Goal: Transaction & Acquisition: Purchase product/service

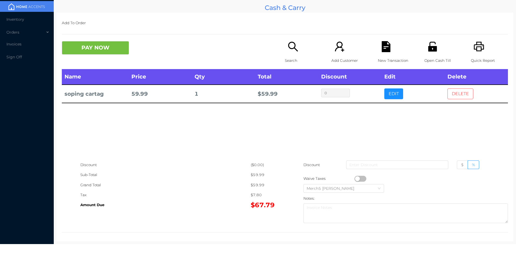
click at [460, 95] on button "DELETE" at bounding box center [460, 93] width 26 height 11
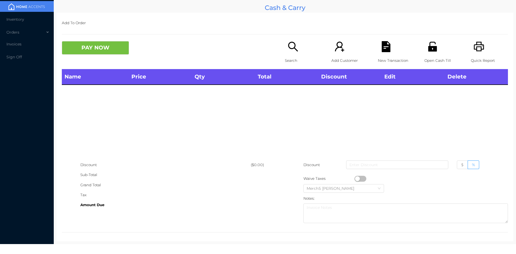
click at [289, 48] on icon "icon: search" at bounding box center [292, 46] width 11 height 11
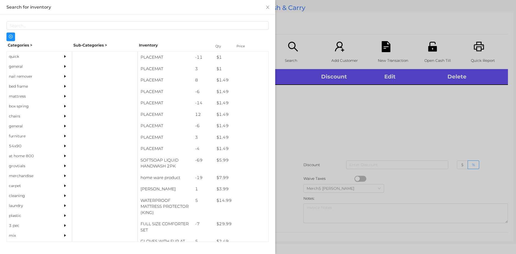
click at [18, 66] on div "general" at bounding box center [31, 67] width 49 height 10
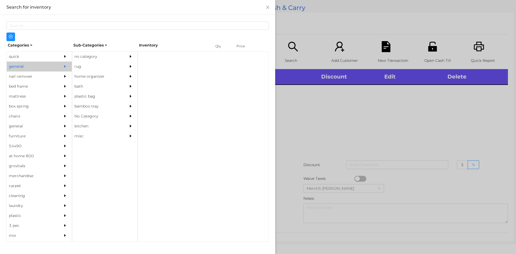
click at [84, 58] on div "no category" at bounding box center [96, 57] width 49 height 10
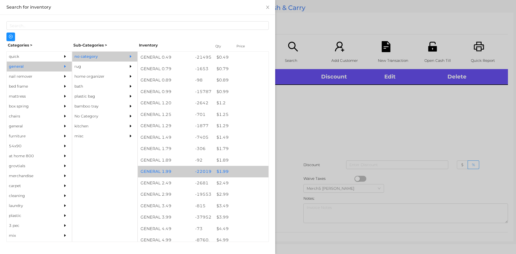
click at [224, 174] on div "$ 1.99" at bounding box center [241, 172] width 55 height 12
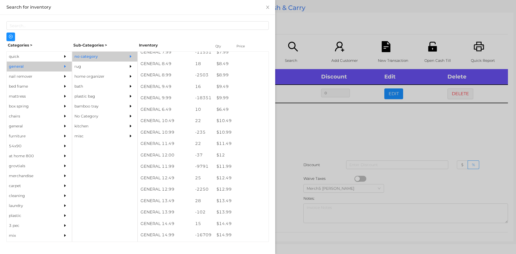
scroll to position [287, 0]
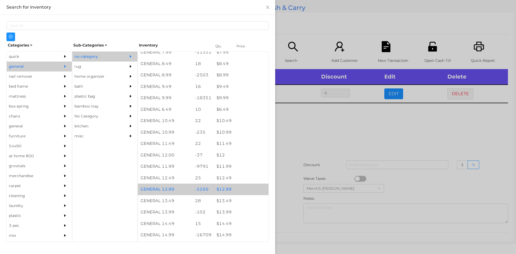
click at [228, 187] on div "$ 12.99" at bounding box center [241, 189] width 55 height 12
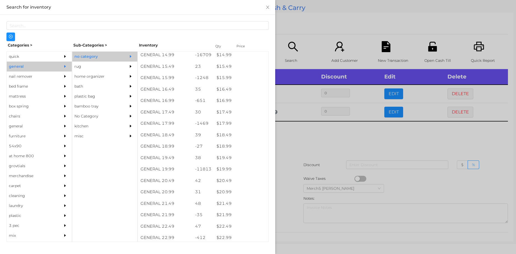
scroll to position [466, 0]
click at [225, 169] on div "$ 19.99" at bounding box center [241, 170] width 55 height 12
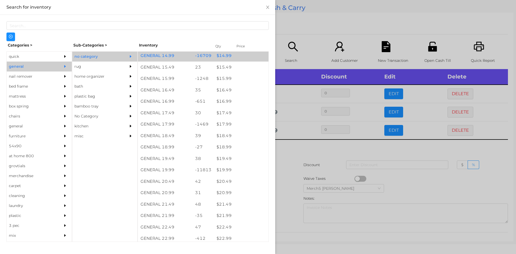
click at [224, 58] on div "$ 14.99" at bounding box center [241, 56] width 55 height 12
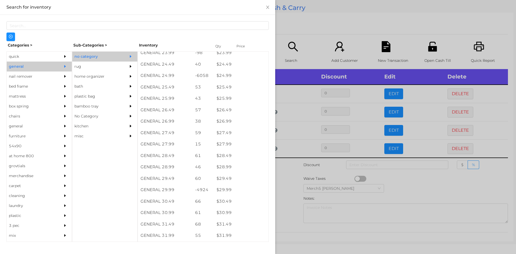
scroll to position [677, 0]
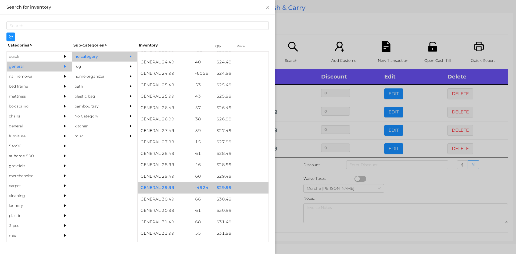
click at [223, 187] on div "$ 29.99" at bounding box center [241, 188] width 55 height 12
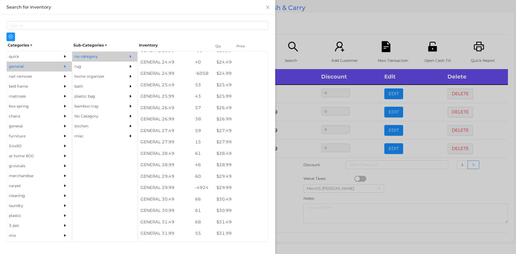
click at [287, 205] on div at bounding box center [258, 127] width 516 height 254
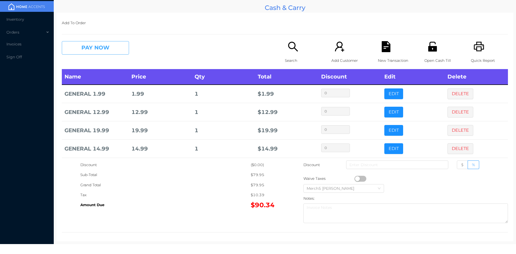
click at [117, 49] on button "PAY NOW" at bounding box center [95, 47] width 67 height 13
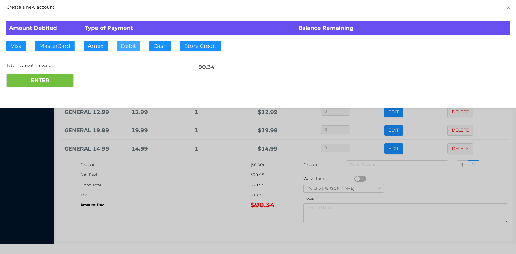
click at [128, 45] on button "Debit" at bounding box center [129, 46] width 24 height 11
click at [55, 81] on button "ENTER" at bounding box center [39, 80] width 67 height 13
